Goal: Task Accomplishment & Management: Use online tool/utility

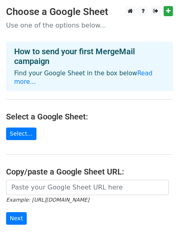
drag, startPoint x: 43, startPoint y: 37, endPoint x: 43, endPoint y: 32, distance: 5.7
click at [43, 34] on main "Choose a Google Sheet Use one of the options below... How to send your first Me…" at bounding box center [89, 137] width 179 height 262
click at [44, 27] on p "Use one of the options below..." at bounding box center [89, 25] width 167 height 9
click at [52, 92] on main "Choose a Google Sheet Use one of the options below... How to send your first Me…" at bounding box center [89, 137] width 179 height 262
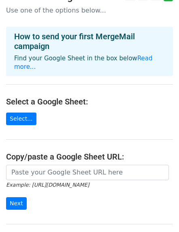
scroll to position [27, 0]
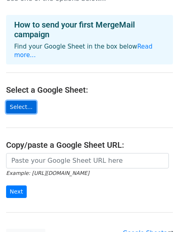
click at [24, 108] on link "Select..." at bounding box center [21, 107] width 30 height 13
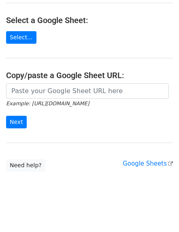
scroll to position [99, 0]
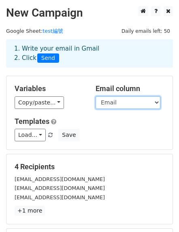
click at [112, 101] on select "Registration Number Email Name Email Sent" at bounding box center [128, 102] width 65 height 13
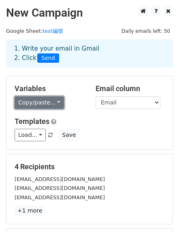
click at [53, 104] on link "Copy/paste..." at bounding box center [39, 102] width 49 height 13
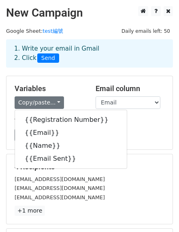
click at [69, 83] on div "Variables Copy/paste... {{Registration Number}} {{Email}} {{Name}} {{Email Sent…" at bounding box center [89, 112] width 166 height 73
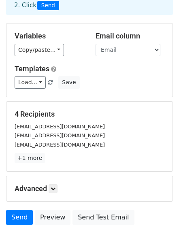
scroll to position [54, 0]
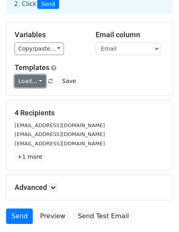
click at [39, 81] on link "Load..." at bounding box center [30, 81] width 31 height 13
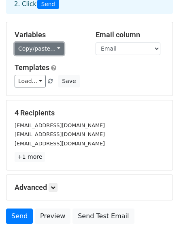
click at [41, 45] on link "Copy/paste..." at bounding box center [39, 49] width 49 height 13
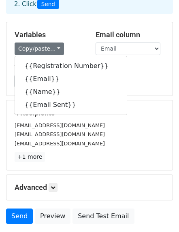
click at [141, 75] on div "Load... No templates saved Save" at bounding box center [90, 81] width 162 height 13
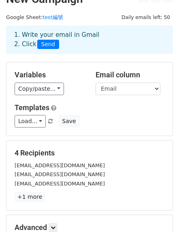
scroll to position [0, 0]
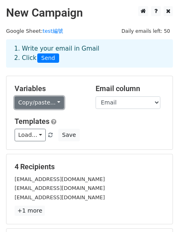
click at [56, 100] on link "Copy/paste..." at bounding box center [39, 102] width 49 height 13
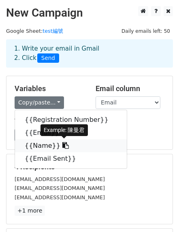
click at [44, 144] on link "{{Name}}" at bounding box center [71, 145] width 112 height 13
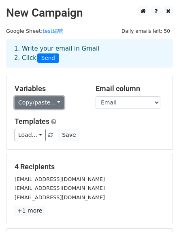
click at [40, 104] on link "Copy/paste..." at bounding box center [39, 102] width 49 height 13
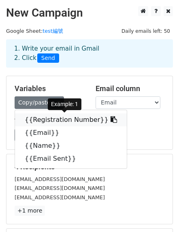
click at [61, 121] on link "{{Registration Number}}" at bounding box center [71, 119] width 112 height 13
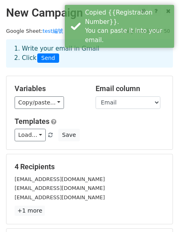
click at [111, 119] on h5 "Templates" at bounding box center [90, 121] width 150 height 9
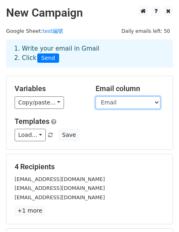
click at [119, 105] on select "Registration Number Email Name Email Sent" at bounding box center [128, 102] width 65 height 13
click at [96, 96] on select "Registration Number Email Name Email Sent" at bounding box center [128, 102] width 65 height 13
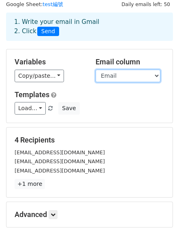
scroll to position [27, 0]
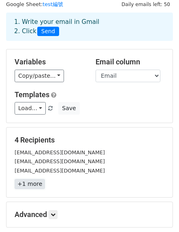
click at [38, 187] on link "+1 more" at bounding box center [30, 184] width 30 height 10
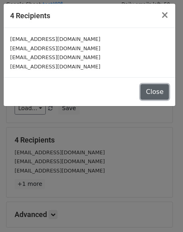
click at [147, 90] on button "Close" at bounding box center [154, 91] width 28 height 15
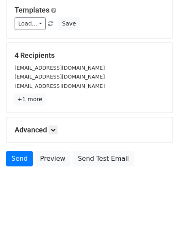
scroll to position [113, 0]
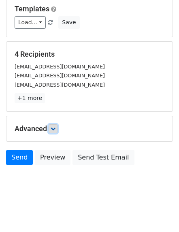
click at [57, 124] on link at bounding box center [53, 128] width 9 height 9
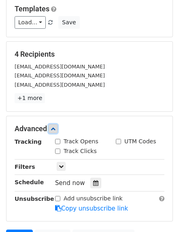
click at [57, 124] on link at bounding box center [53, 128] width 9 height 9
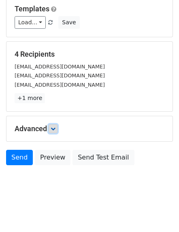
click at [55, 128] on icon at bounding box center [53, 128] width 5 height 5
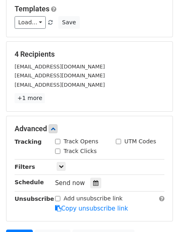
click at [59, 141] on input "Track Opens" at bounding box center [57, 141] width 5 height 5
checkbox input "true"
click at [59, 149] on input "Track Clicks" at bounding box center [57, 151] width 5 height 5
checkbox input "true"
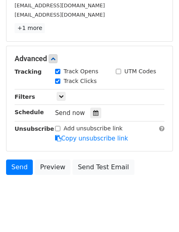
scroll to position [191, 0]
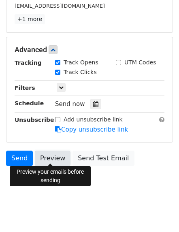
click at [58, 158] on link "Preview" at bounding box center [53, 158] width 36 height 15
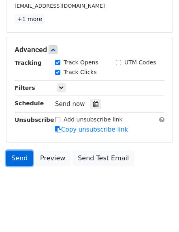
click at [10, 152] on link "Send" at bounding box center [19, 158] width 27 height 15
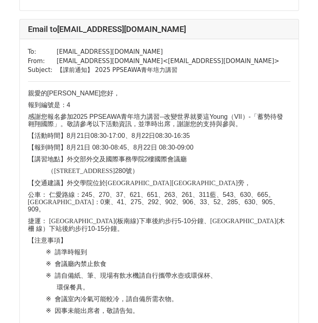
scroll to position [916, 0]
